Goal: Find specific page/section: Find specific page/section

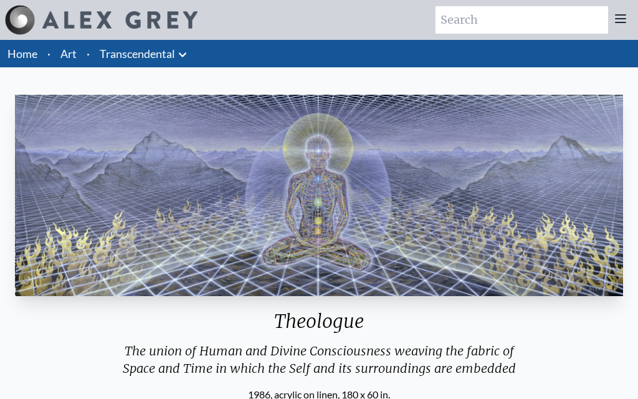
click at [133, 50] on link "Transcendental" at bounding box center [137, 53] width 75 height 17
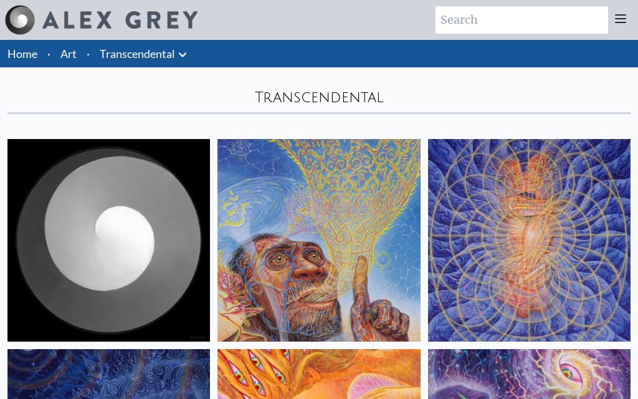
click at [519, 20] on input "search" at bounding box center [522, 19] width 173 height 27
type input "transfiguration"
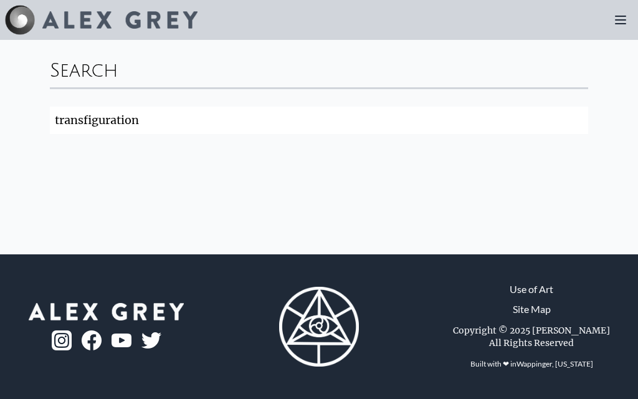
click at [130, 125] on input "transfiguration" at bounding box center [319, 120] width 539 height 27
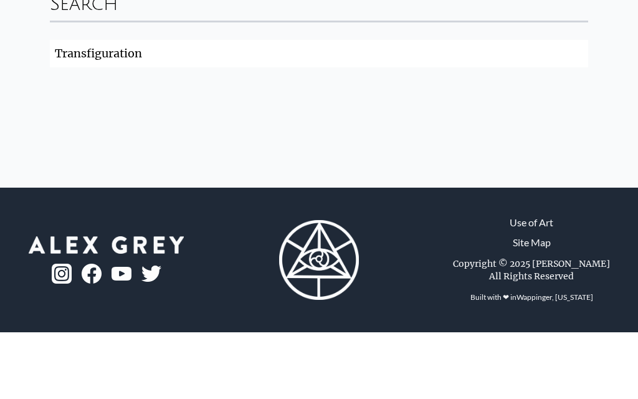
type input "Transfiguration"
click button "Search" at bounding box center [0, 0] width 0 height 0
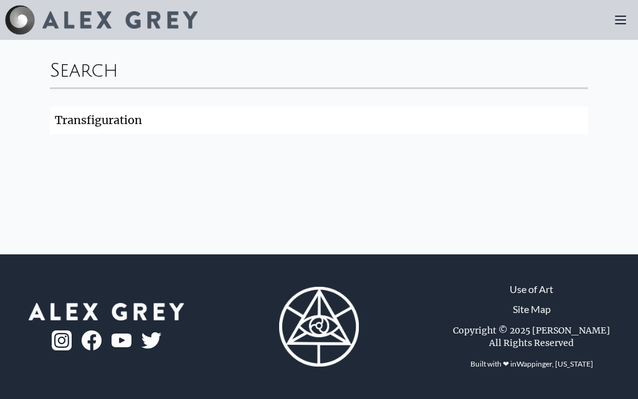
scroll to position [1, 0]
